Goal: Communication & Community: Participate in discussion

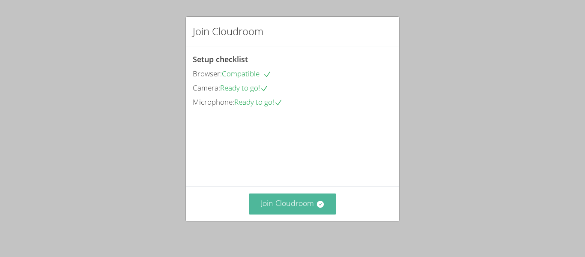
click at [276, 204] on button "Join Cloudroom" at bounding box center [293, 203] width 88 height 21
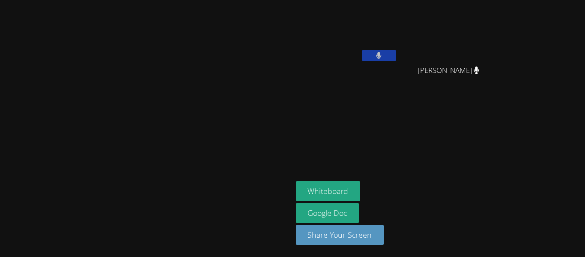
click at [396, 54] on button at bounding box center [379, 55] width 34 height 11
click at [383, 58] on icon at bounding box center [378, 55] width 9 height 7
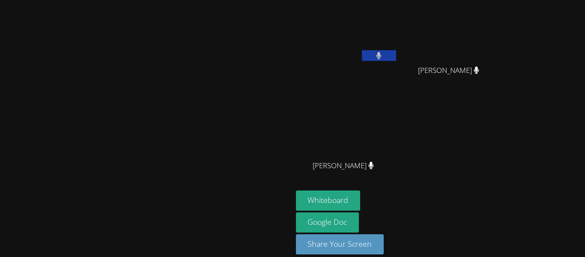
click at [210, 120] on video at bounding box center [146, 116] width 129 height 161
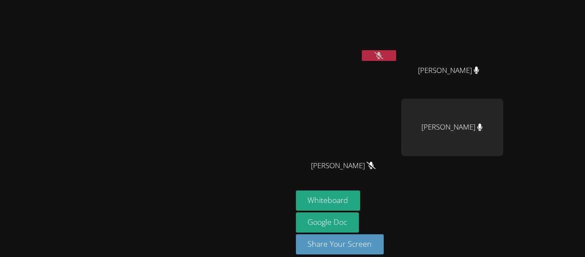
click at [383, 55] on icon at bounding box center [378, 55] width 9 height 7
click at [382, 55] on icon at bounding box center [379, 55] width 6 height 7
click at [383, 55] on icon at bounding box center [378, 55] width 9 height 7
click at [396, 56] on button at bounding box center [379, 55] width 34 height 11
click at [362, 50] on button at bounding box center [379, 55] width 34 height 11
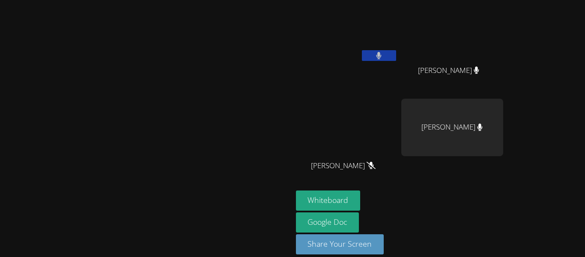
click at [362, 50] on button at bounding box center [379, 55] width 34 height 11
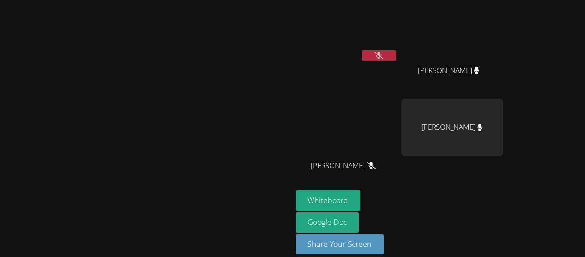
click at [362, 50] on button at bounding box center [379, 55] width 34 height 11
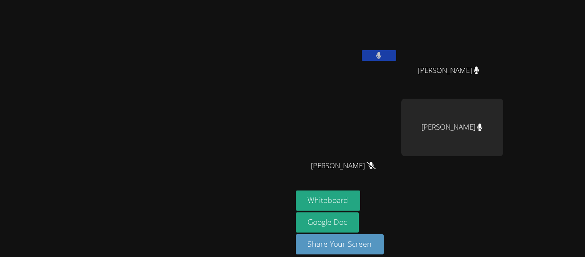
click at [362, 50] on button at bounding box center [379, 55] width 34 height 11
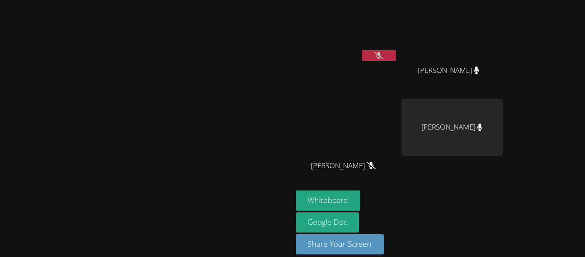
click at [362, 50] on button at bounding box center [379, 55] width 34 height 11
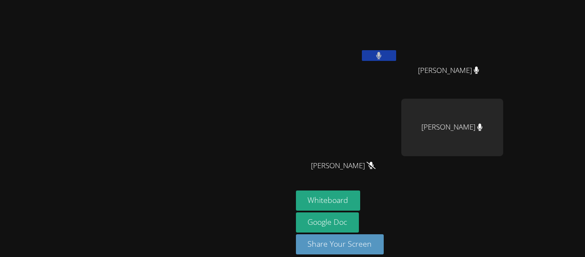
click at [362, 50] on button at bounding box center [379, 55] width 34 height 11
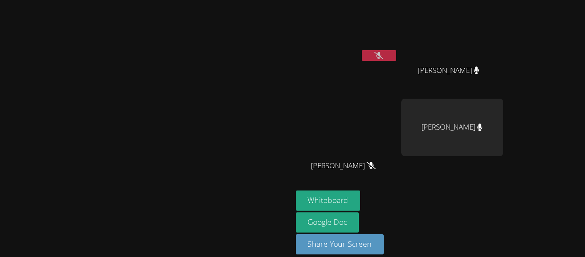
click at [362, 50] on button at bounding box center [379, 55] width 34 height 11
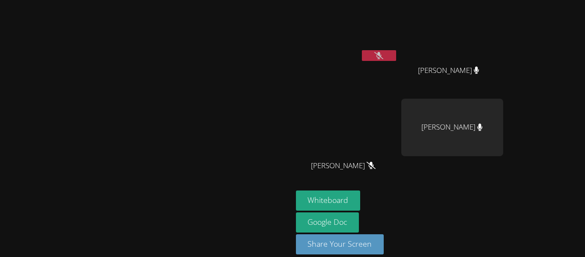
click at [362, 50] on button at bounding box center [379, 55] width 34 height 11
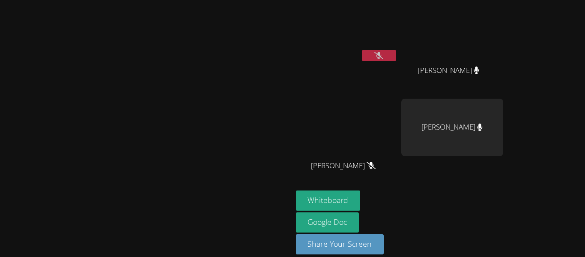
click at [362, 50] on button at bounding box center [379, 55] width 34 height 11
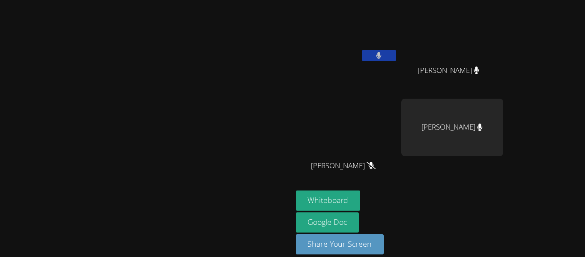
click at [362, 50] on button at bounding box center [379, 55] width 34 height 11
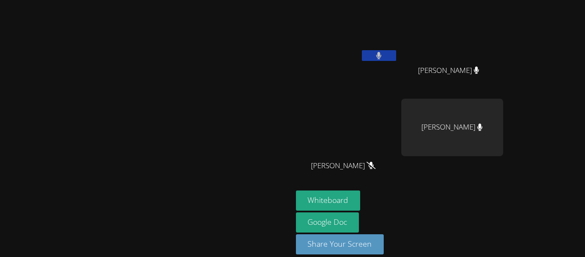
click at [362, 50] on button at bounding box center [379, 55] width 34 height 11
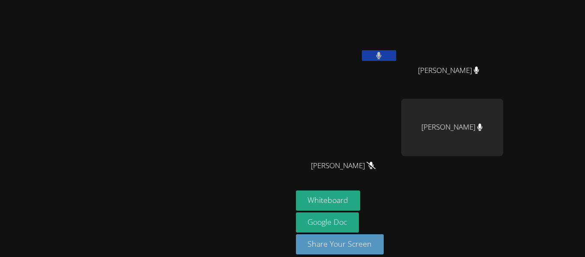
click at [362, 50] on button at bounding box center [379, 55] width 34 height 11
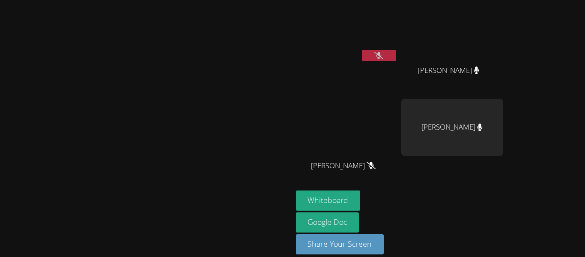
click at [362, 50] on button at bounding box center [379, 55] width 34 height 11
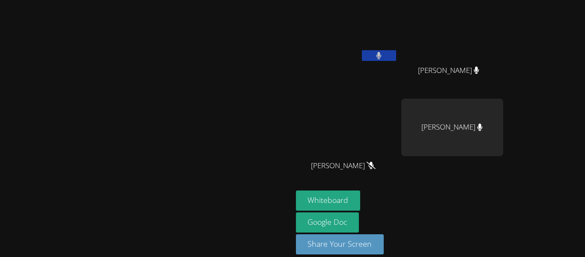
click at [362, 50] on button at bounding box center [379, 55] width 34 height 11
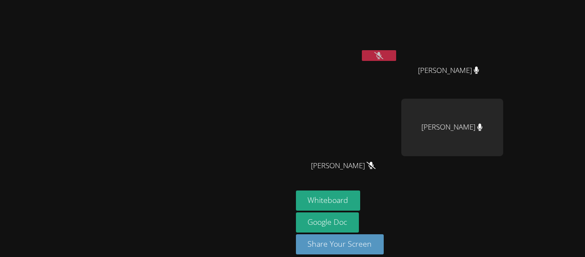
click at [362, 50] on button at bounding box center [379, 55] width 34 height 11
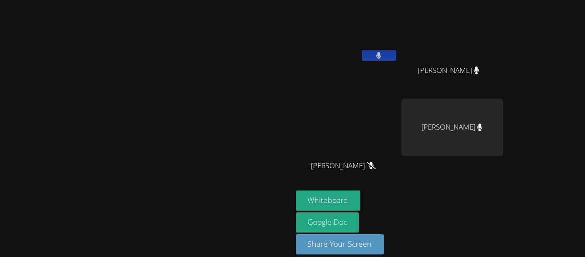
click at [362, 50] on button at bounding box center [379, 55] width 34 height 11
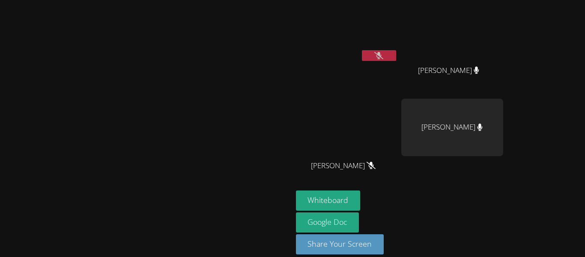
click at [362, 50] on button at bounding box center [379, 55] width 34 height 11
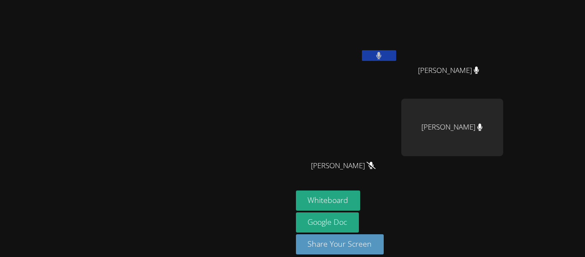
click at [362, 50] on button at bounding box center [379, 55] width 34 height 11
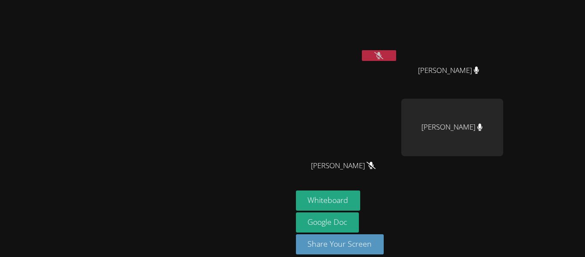
click at [362, 50] on button at bounding box center [379, 55] width 34 height 11
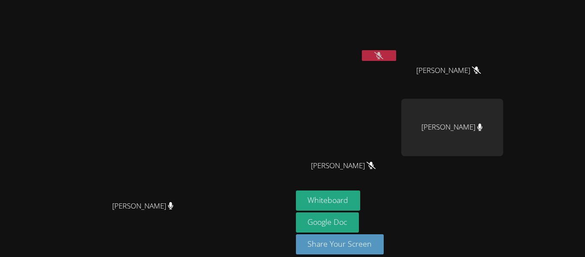
click at [362, 50] on button at bounding box center [379, 55] width 34 height 11
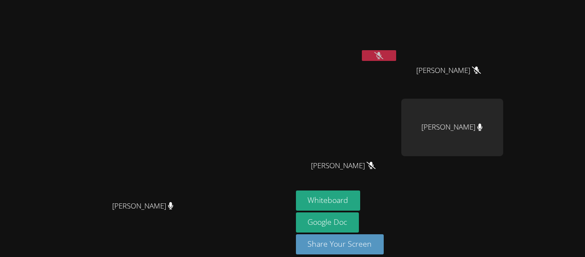
click at [362, 50] on button at bounding box center [379, 55] width 34 height 11
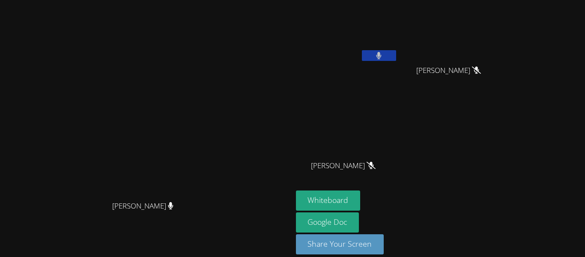
click at [362, 50] on button at bounding box center [379, 55] width 34 height 11
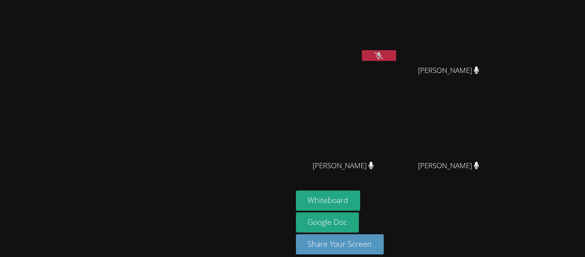
click at [362, 50] on button at bounding box center [379, 55] width 34 height 11
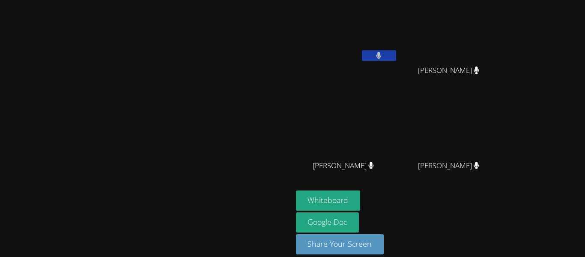
click at [362, 50] on button at bounding box center [379, 55] width 34 height 11
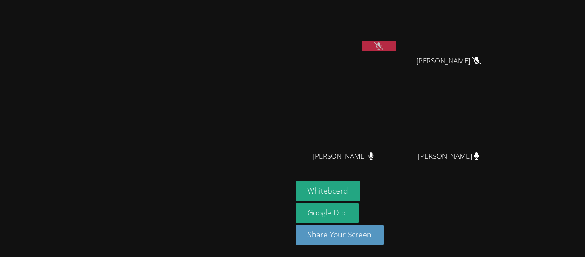
click at [362, 41] on button at bounding box center [379, 46] width 34 height 11
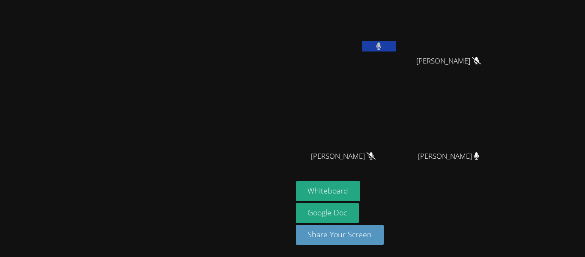
click at [362, 41] on button at bounding box center [379, 46] width 34 height 11
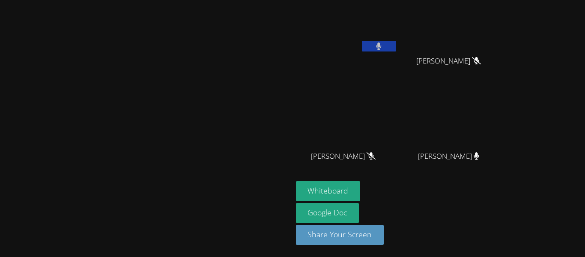
click at [362, 41] on button at bounding box center [379, 46] width 34 height 11
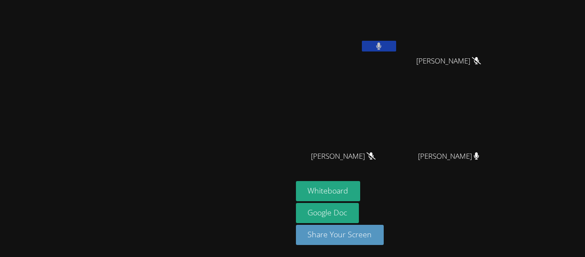
click at [362, 41] on button at bounding box center [379, 46] width 34 height 11
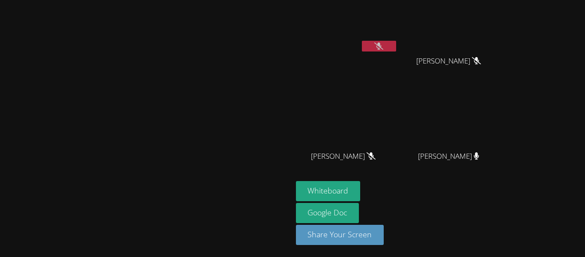
click at [362, 41] on button at bounding box center [379, 46] width 34 height 11
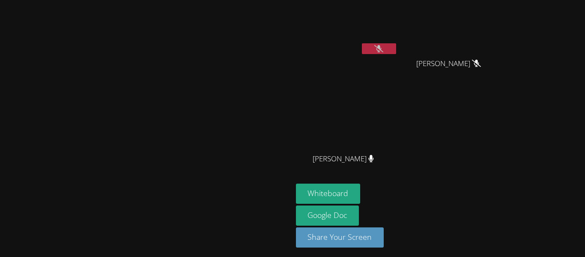
scroll to position [0, 0]
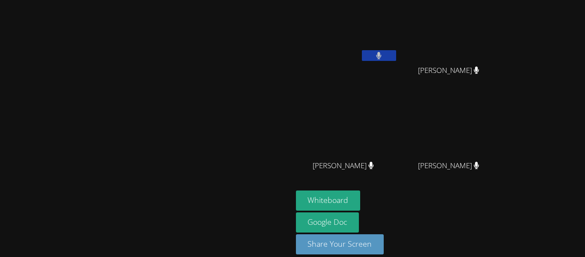
click at [362, 50] on button at bounding box center [379, 55] width 34 height 11
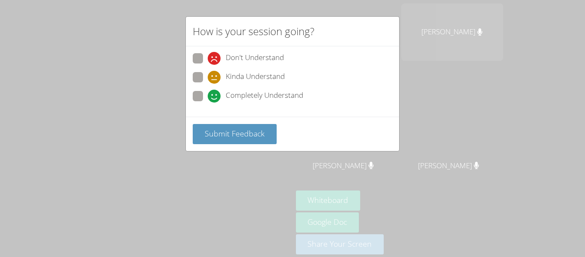
click at [238, 81] on span "Kinda Understand" at bounding box center [255, 77] width 59 height 13
click at [215, 79] on input "Kinda Understand" at bounding box center [211, 75] width 7 height 7
radio input "true"
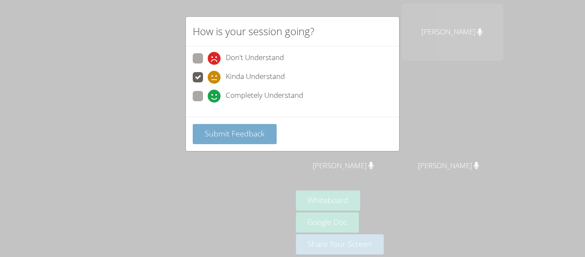
click at [239, 127] on button "Submit Feedback" at bounding box center [235, 134] width 84 height 20
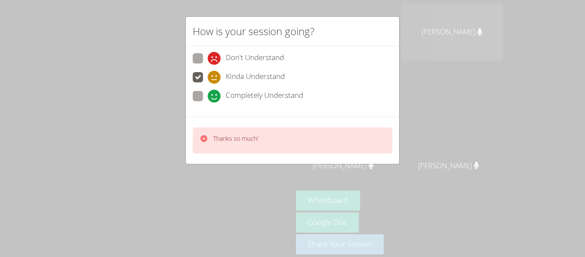
click at [208, 102] on span at bounding box center [208, 102] width 0 height 0
click at [208, 98] on input "Completely Understand" at bounding box center [211, 94] width 7 height 7
radio input "true"
click at [252, 97] on span "Completely Understand" at bounding box center [265, 96] width 78 height 13
click at [215, 97] on input "Completely Understand" at bounding box center [211, 94] width 7 height 7
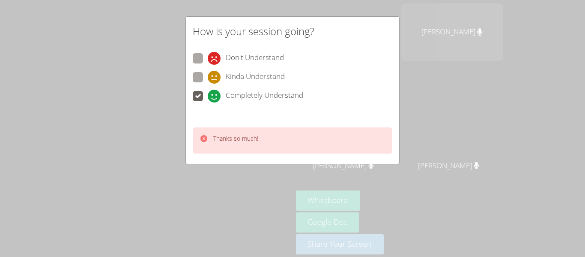
click at [204, 65] on div "Don't Understand" at bounding box center [293, 60] width 200 height 15
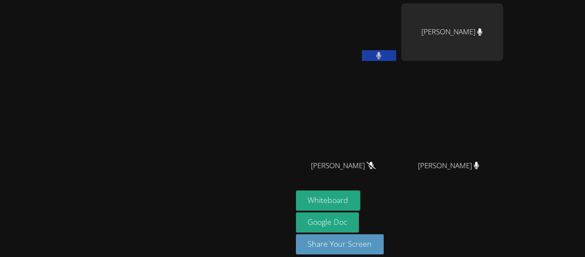
click at [362, 50] on button at bounding box center [379, 55] width 34 height 11
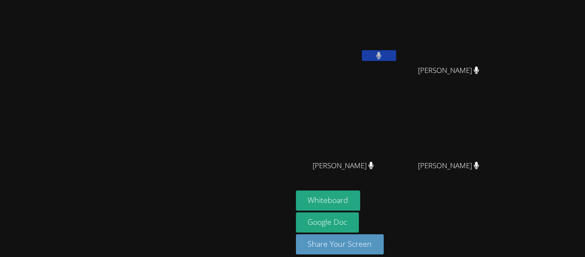
click at [192, 107] on video at bounding box center [146, 116] width 129 height 161
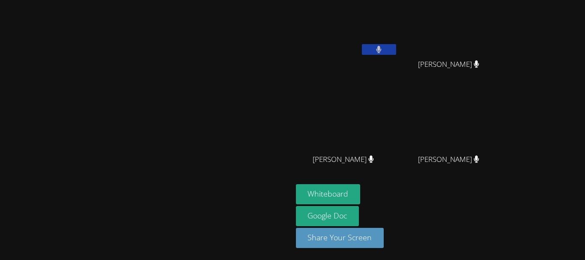
click at [382, 46] on icon at bounding box center [379, 49] width 6 height 7
click at [383, 46] on icon at bounding box center [378, 49] width 9 height 7
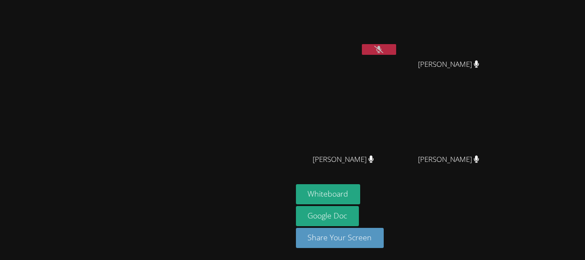
click at [383, 46] on icon at bounding box center [378, 49] width 9 height 7
click at [398, 9] on video at bounding box center [347, 25] width 102 height 57
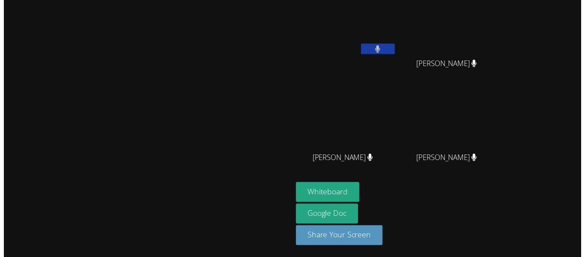
scroll to position [0, 0]
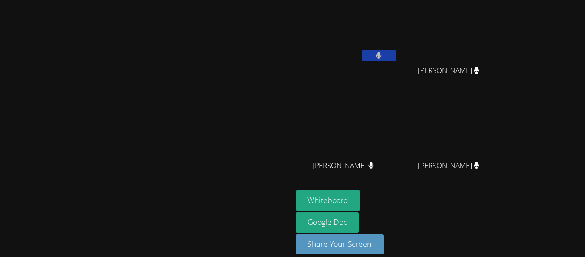
click at [398, 9] on video at bounding box center [347, 31] width 102 height 57
click at [398, 19] on video at bounding box center [347, 31] width 102 height 57
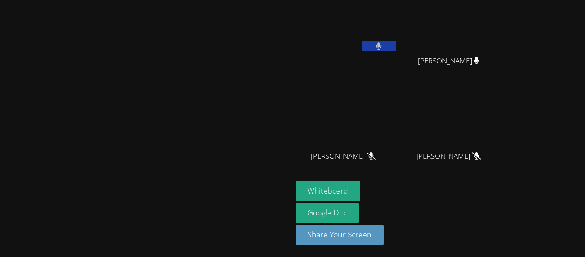
click at [382, 46] on icon at bounding box center [379, 45] width 5 height 7
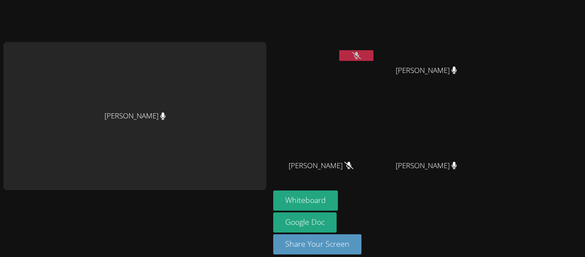
click at [315, 71] on div "[PERSON_NAME]" at bounding box center [324, 49] width 102 height 92
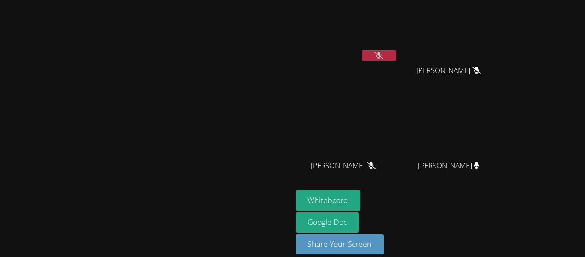
click at [210, 56] on video at bounding box center [146, 116] width 129 height 161
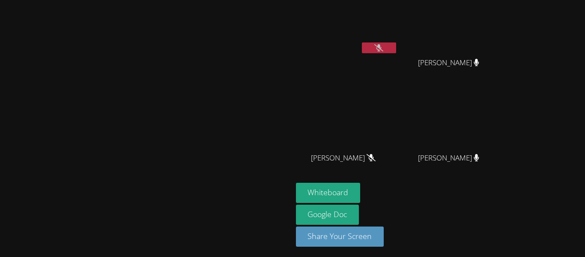
click at [210, 49] on video at bounding box center [146, 108] width 129 height 161
click at [379, 32] on video at bounding box center [347, 24] width 102 height 57
click at [383, 49] on icon at bounding box center [378, 47] width 9 height 7
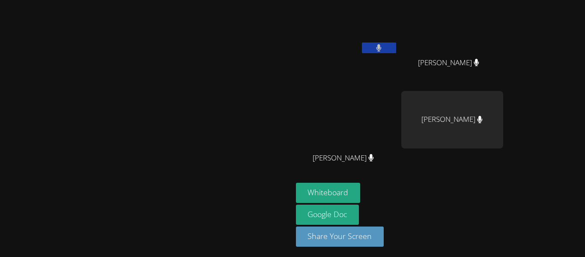
scroll to position [0, 0]
